Goal: Complete application form

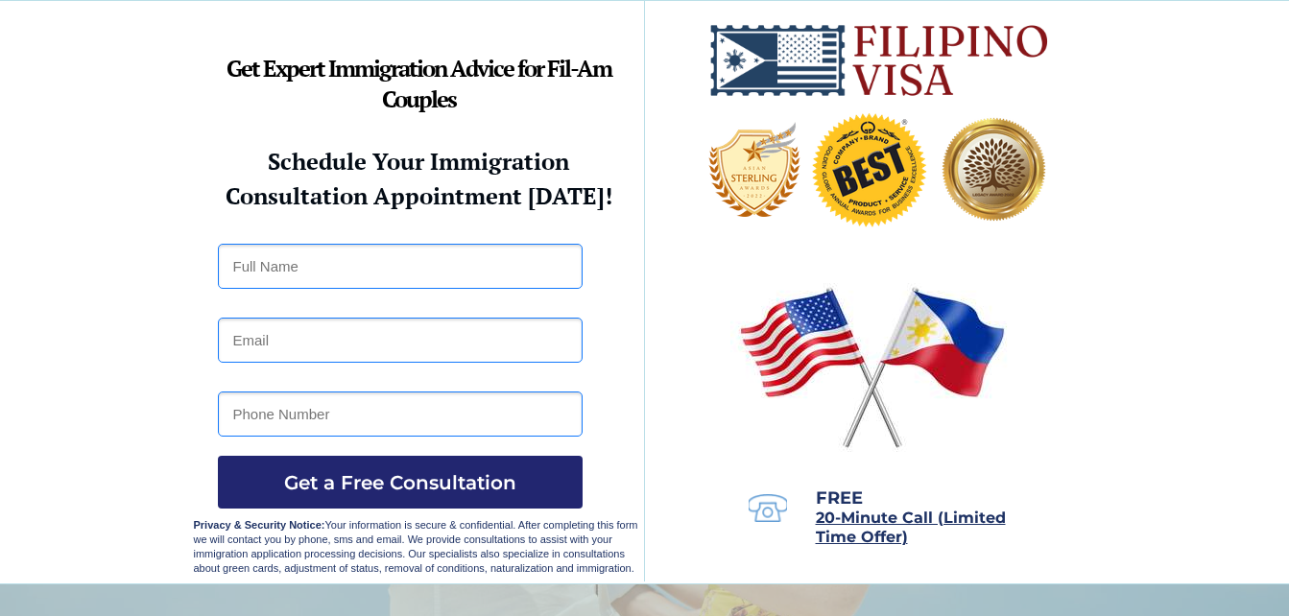
drag, startPoint x: 342, startPoint y: 253, endPoint x: 274, endPoint y: 274, distance: 71.1
click at [274, 274] on input "text" at bounding box center [400, 266] width 365 height 45
type input "John W Acree"
type input "johnacree111@gmail.com"
type input "7632678249"
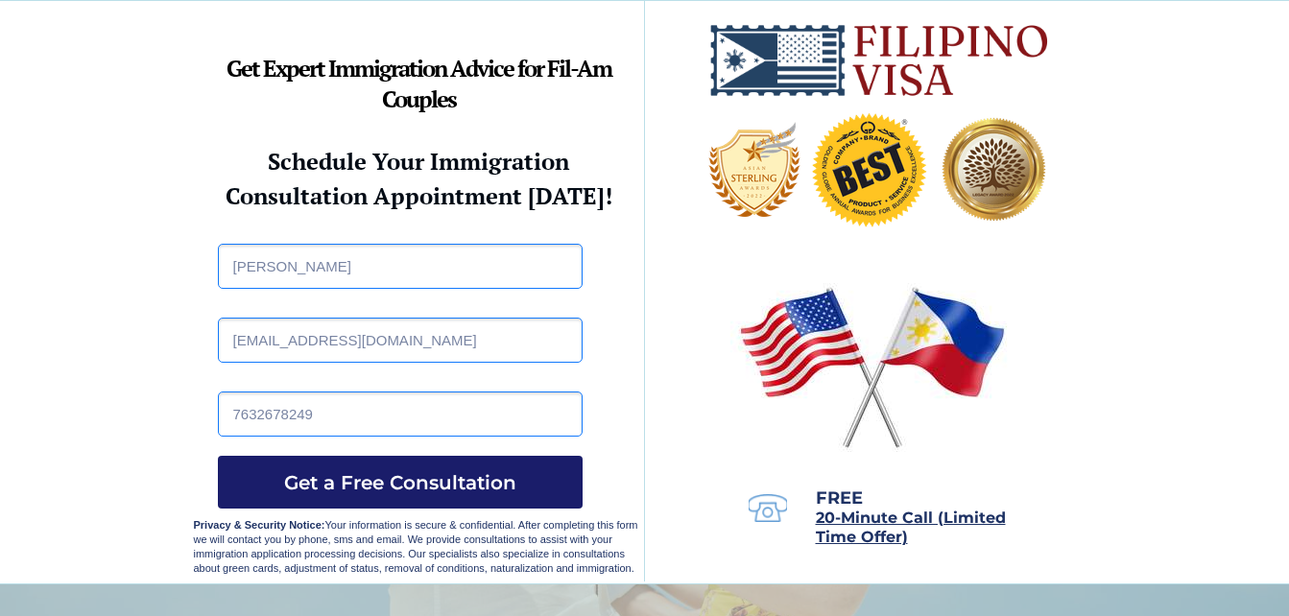
click at [375, 480] on span "Get a Free Consultation" at bounding box center [400, 482] width 365 height 23
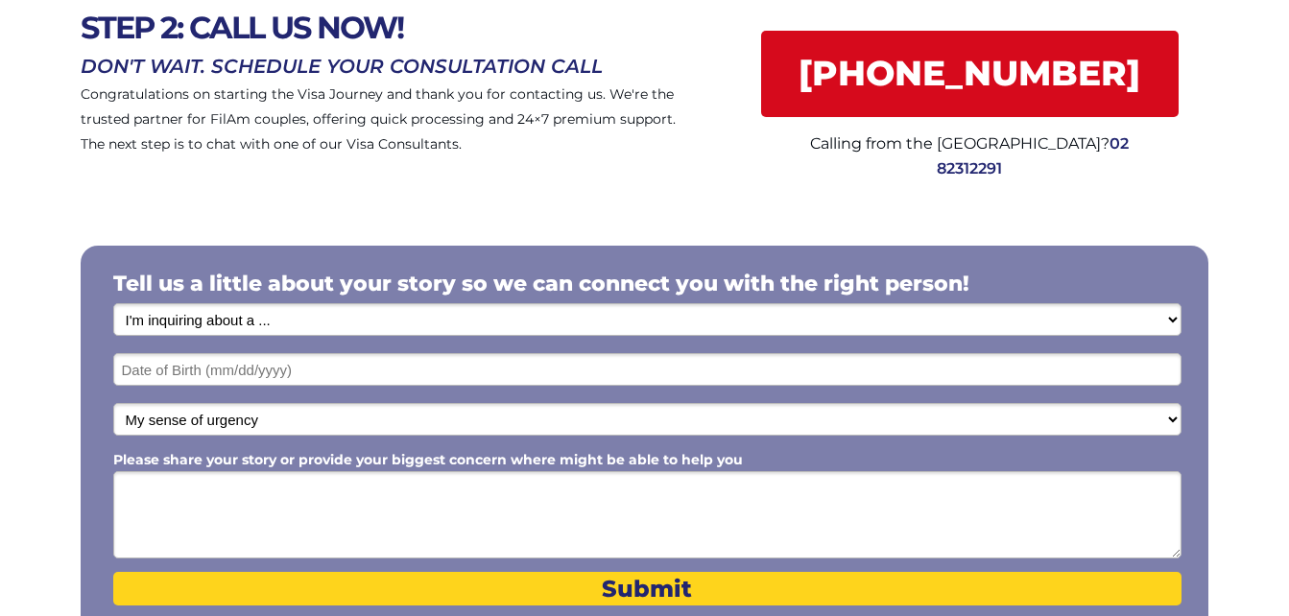
click at [307, 319] on select "I'm inquiring about a ... I don't know or other services Retirement Visa for Th…" at bounding box center [647, 319] width 1069 height 33
select select "1792"
click at [113, 303] on select "I'm inquiring about a ... I don't know or other services Retirement Visa for Th…" at bounding box center [647, 319] width 1069 height 33
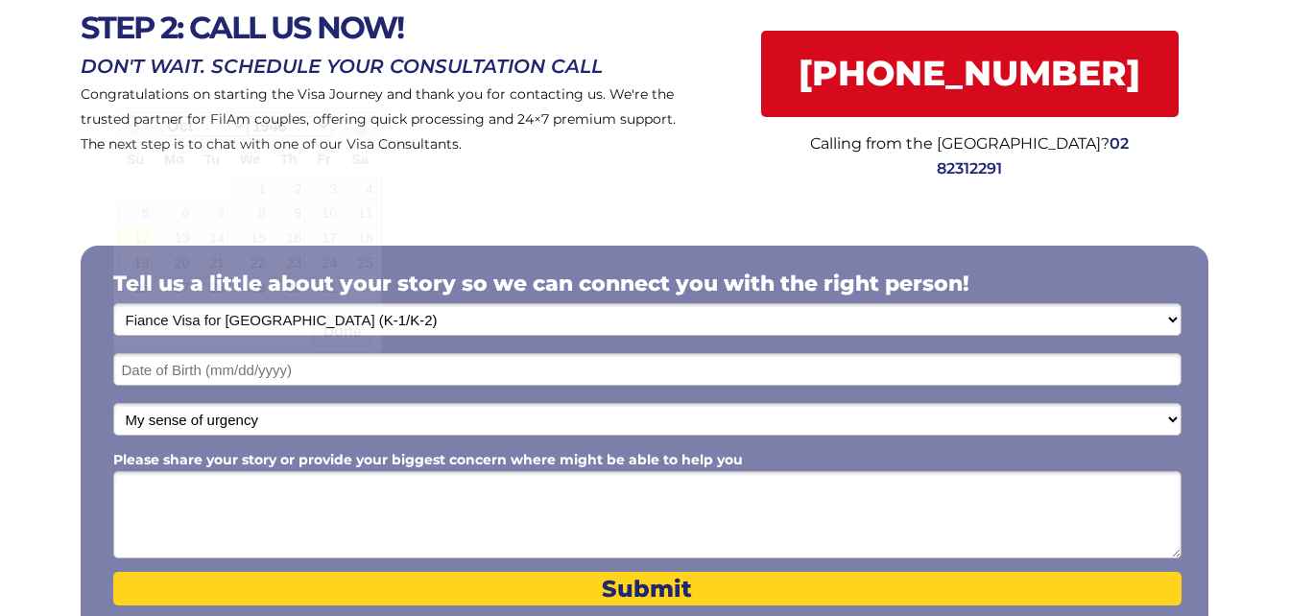
click at [205, 366] on input "text" at bounding box center [647, 369] width 1069 height 33
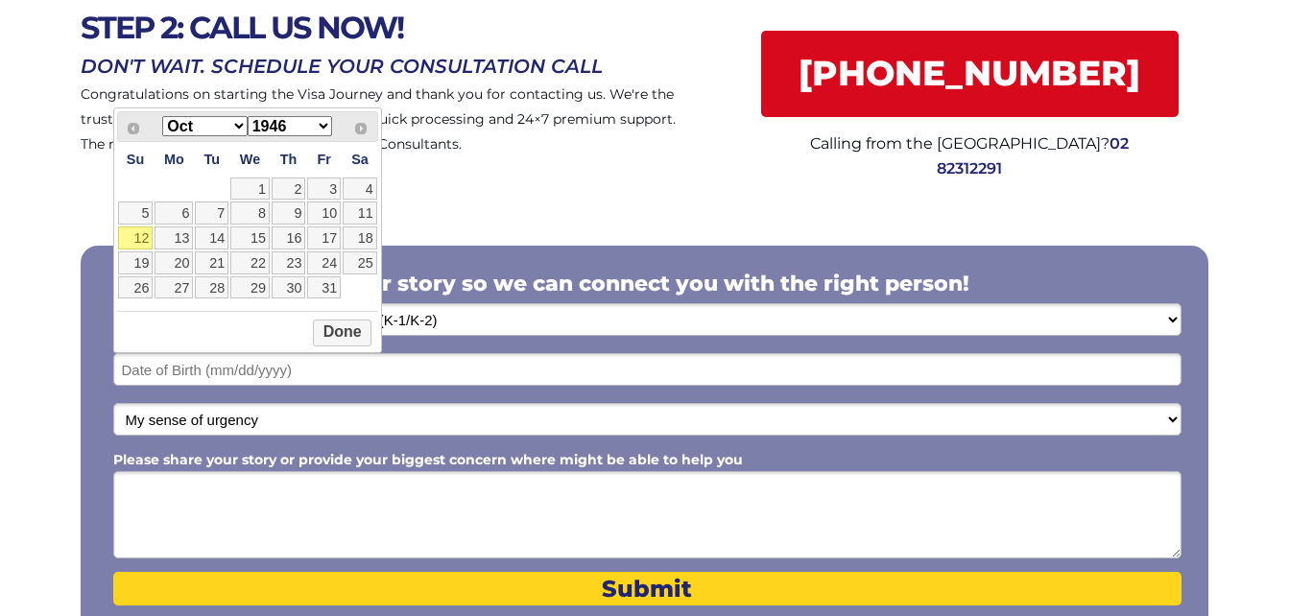
click at [321, 131] on select "1946 1947 1948 1949 1950 1951 1952 1953 1954 1955 1956 1957 1958 1959 1960 1961…" at bounding box center [290, 126] width 84 height 20
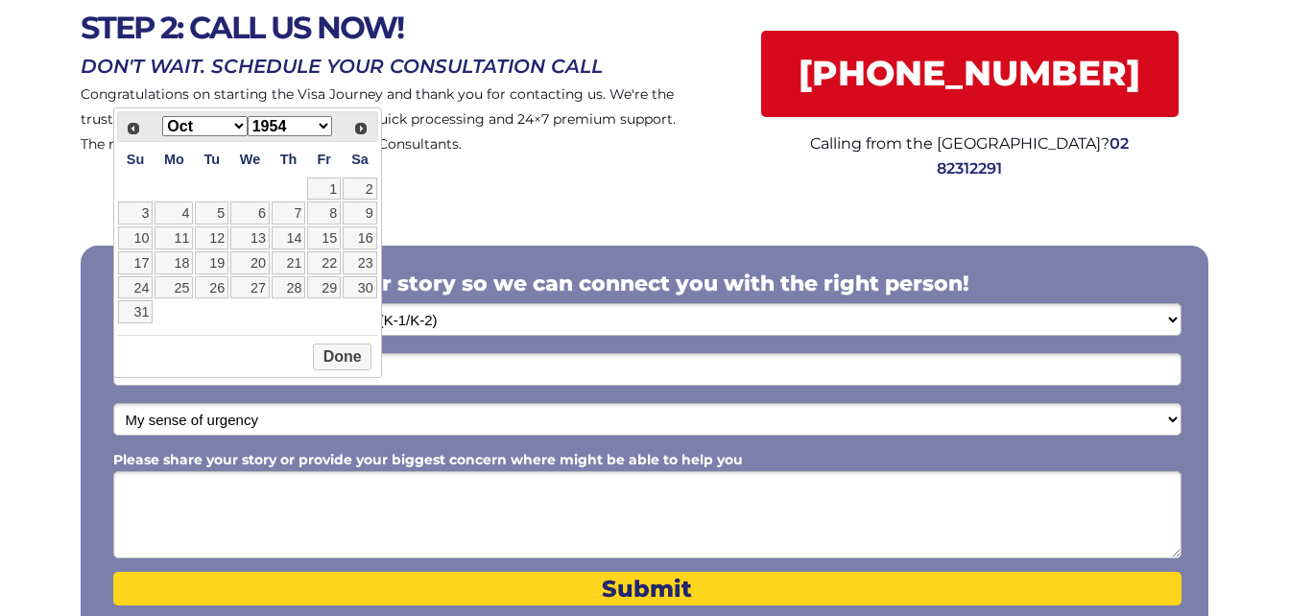
click at [236, 127] on select "Jan Feb Mar Apr May Jun Jul Aug Sep Oct Nov Dec" at bounding box center [204, 126] width 84 height 20
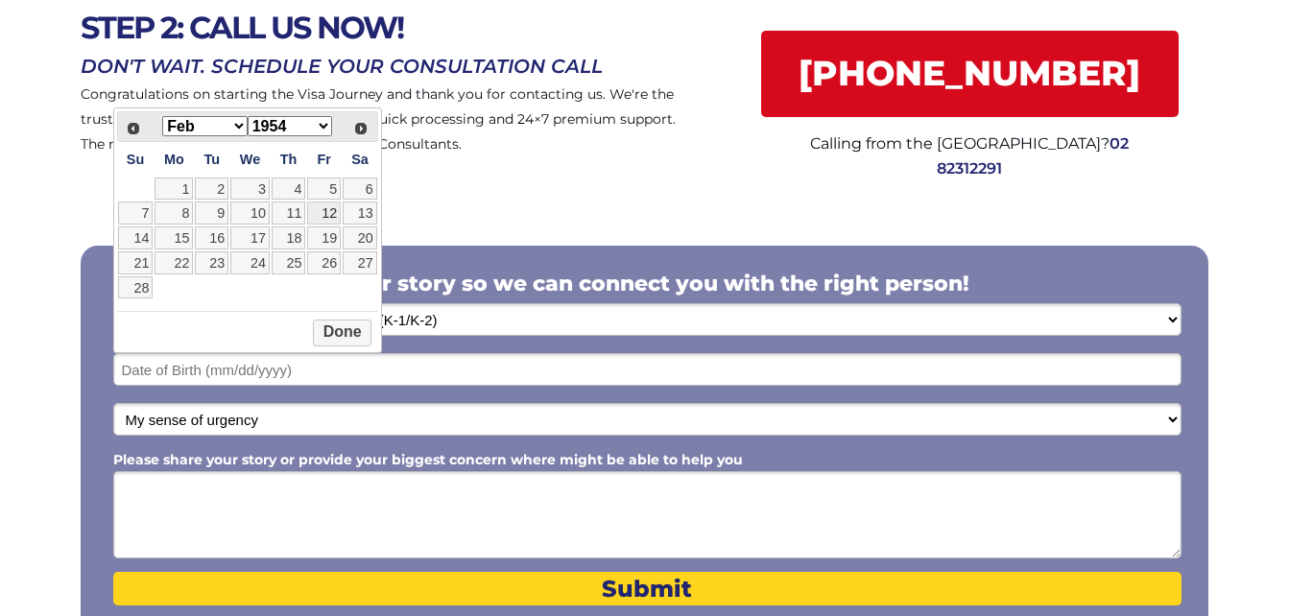
click at [330, 215] on link "12" at bounding box center [324, 213] width 34 height 23
type input "02/12/1954"
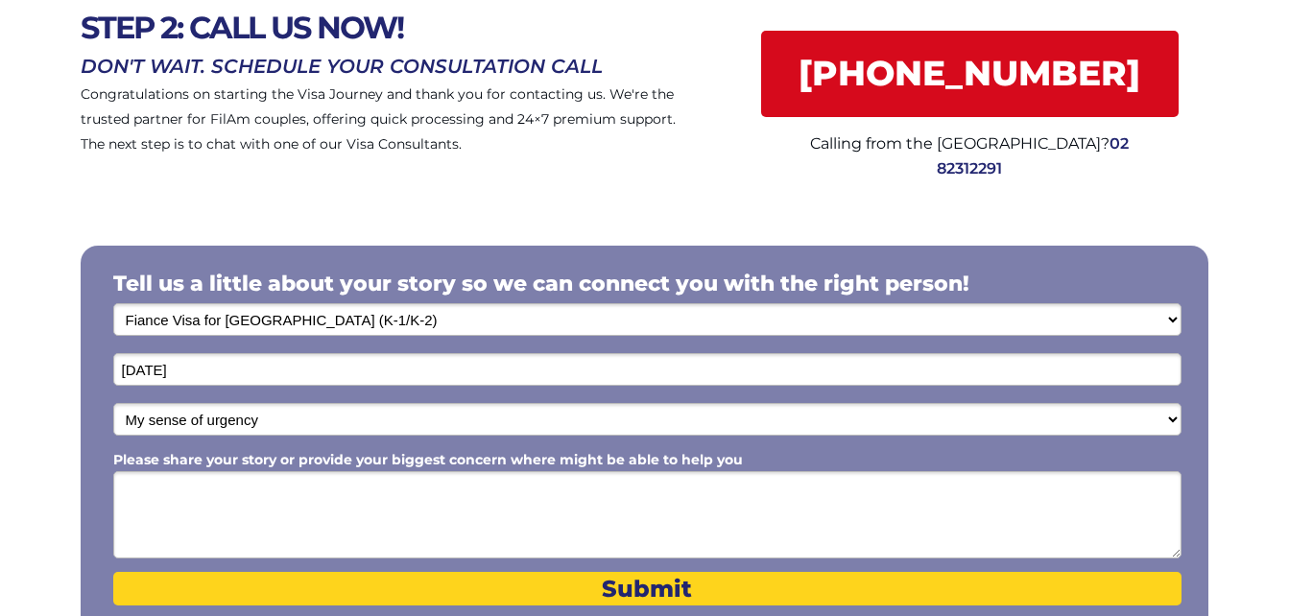
click at [324, 418] on select "My sense of urgency Low Priority - I'm just looking Medium High Priority - I ne…" at bounding box center [647, 419] width 1069 height 33
select select "1803"
click at [113, 403] on select "My sense of urgency Low Priority - I'm just looking Medium High Priority - I ne…" at bounding box center [647, 419] width 1069 height 33
click at [169, 494] on textarea "Please share your story or provide your biggest concern where might be able to …" at bounding box center [647, 514] width 1069 height 87
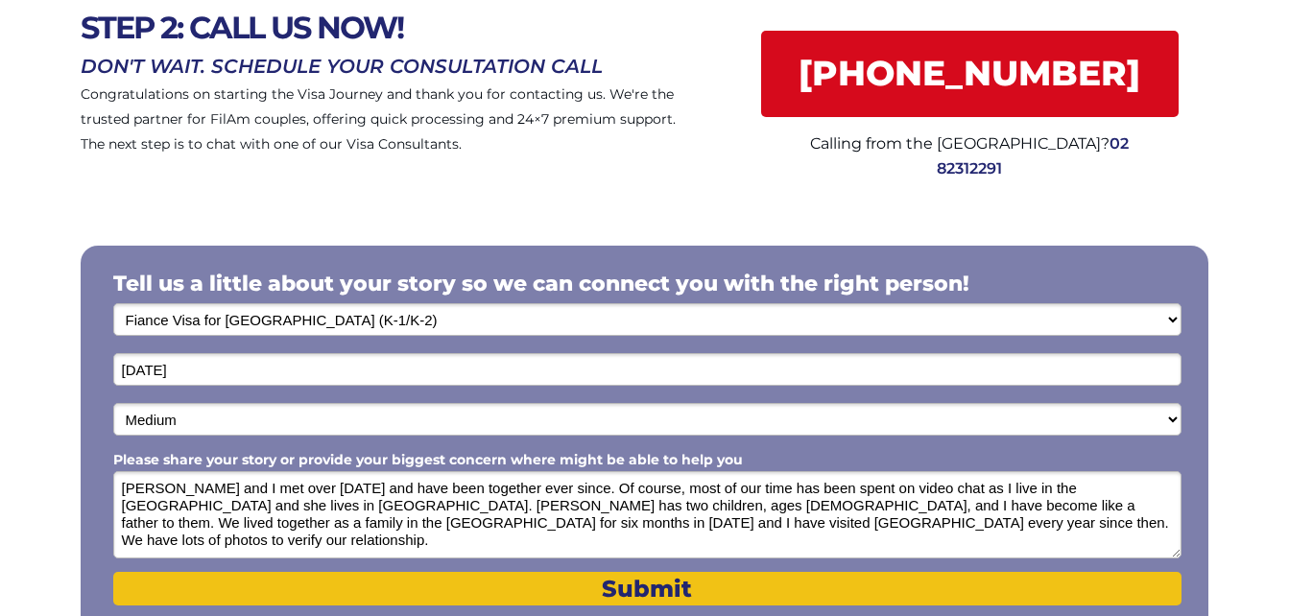
type textarea "Maggie and I met over five years ago and have been together ever since. Of cour…"
click at [640, 583] on span "Submit" at bounding box center [647, 589] width 1069 height 28
